Goal: Task Accomplishment & Management: Complete application form

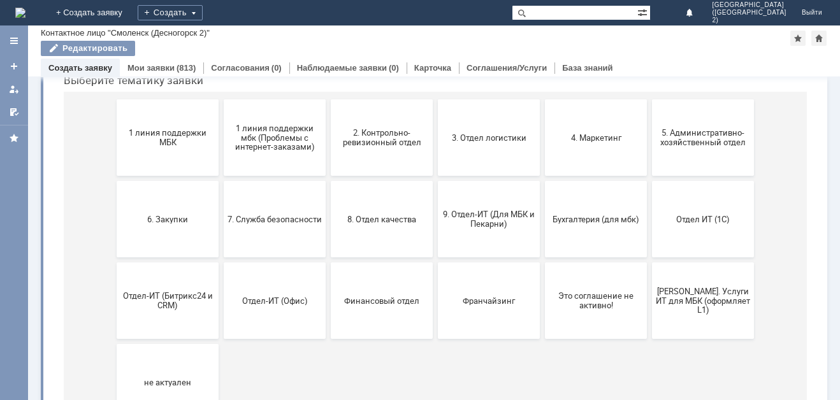
scroll to position [127, 0]
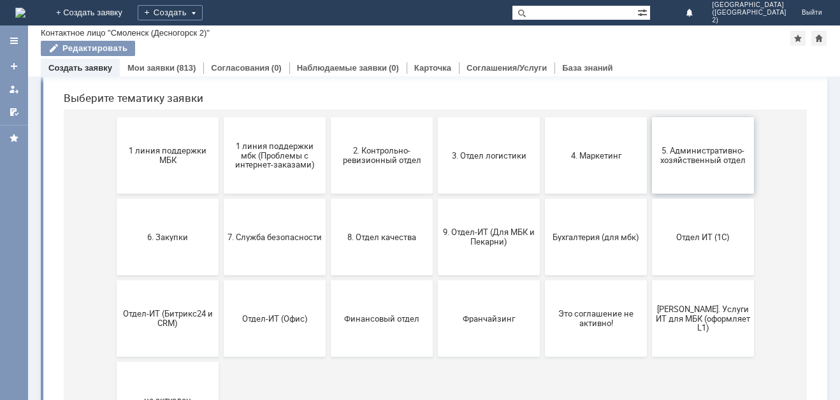
click at [681, 148] on span "5. Административно-хозяйственный отдел" at bounding box center [703, 155] width 94 height 19
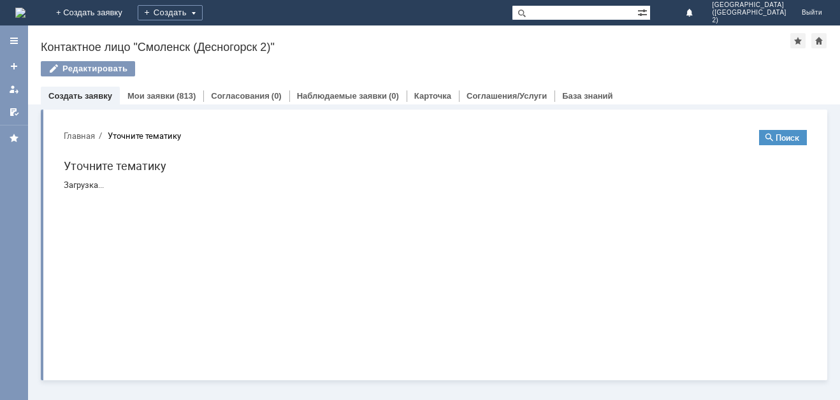
scroll to position [0, 0]
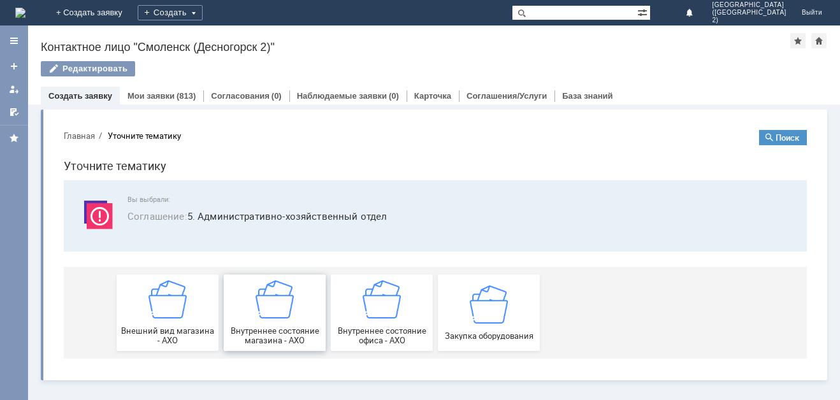
click at [282, 310] on img at bounding box center [275, 299] width 38 height 38
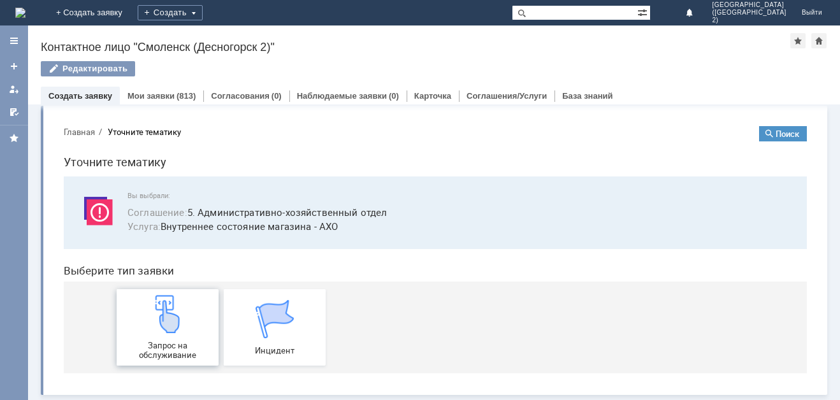
scroll to position [4, 0]
click at [284, 328] on img at bounding box center [275, 319] width 38 height 38
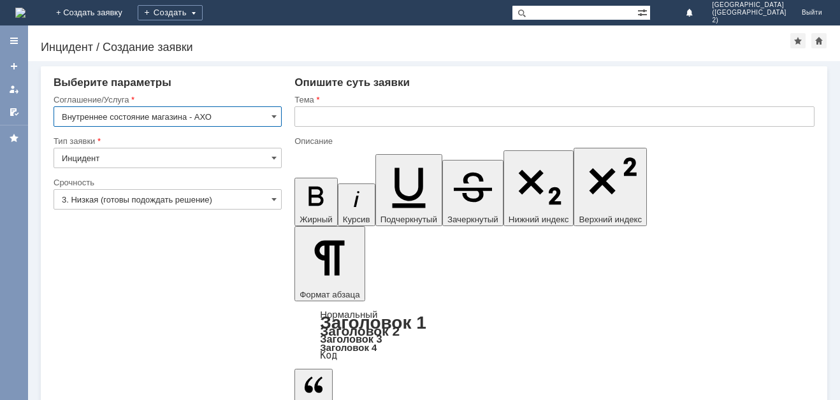
click at [232, 199] on input "3. Низкая (готовы подождать решение)" at bounding box center [168, 199] width 228 height 20
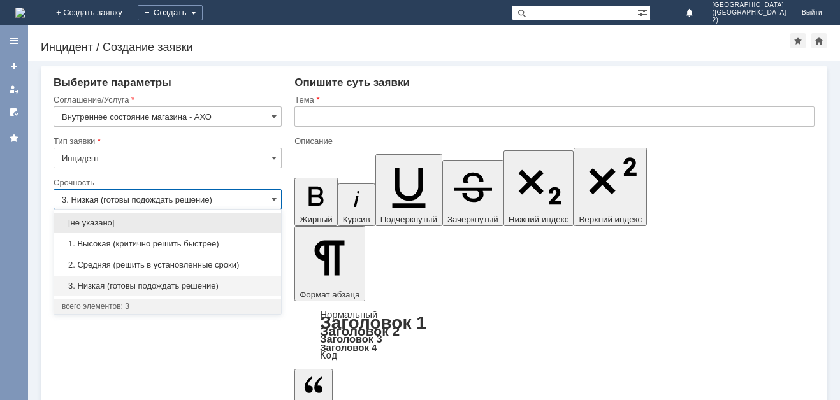
click at [238, 198] on input "3. Низкая (готовы подождать решение)" at bounding box center [168, 199] width 228 height 20
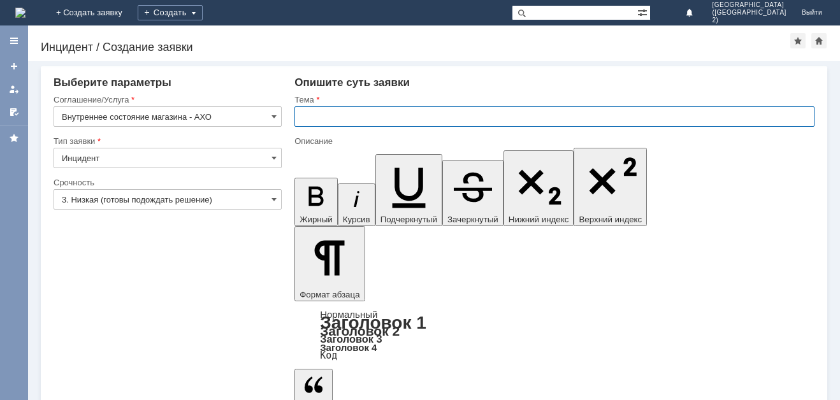
click at [370, 115] on input "text" at bounding box center [554, 116] width 520 height 20
type input "3. Низкая (готовы подождать решение)"
type input "Тестеры."
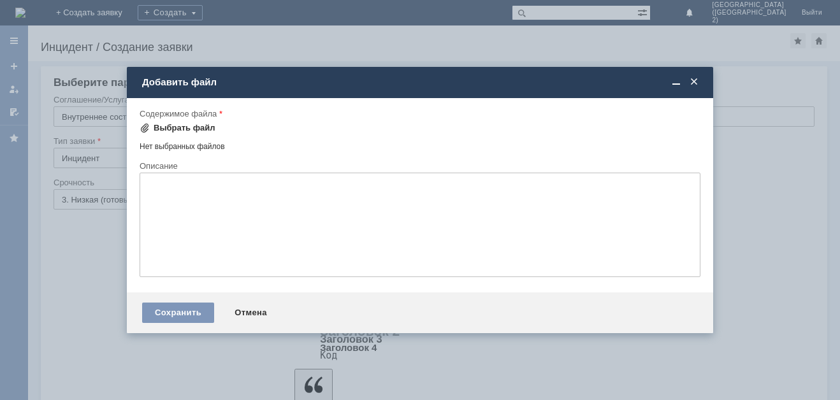
click at [175, 124] on div "Выбрать файл" at bounding box center [185, 128] width 62 height 10
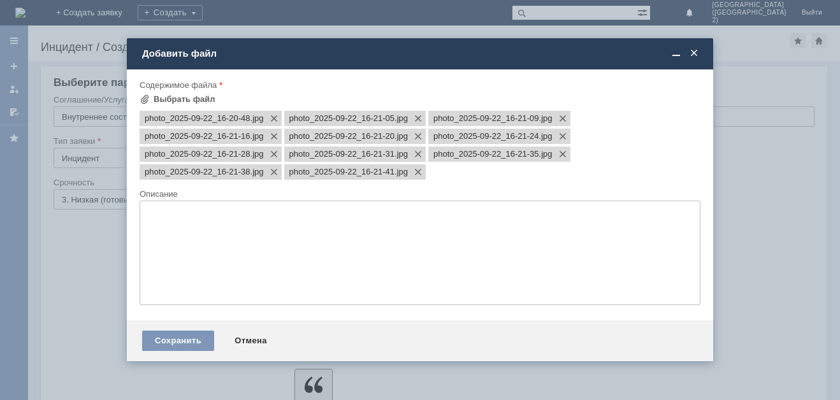
click at [288, 224] on textarea at bounding box center [420, 253] width 561 height 105
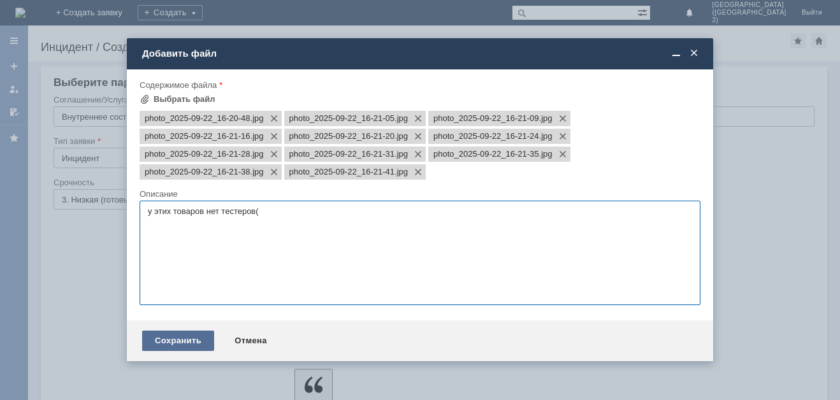
type textarea "у этих товаров нет тестеров("
click at [165, 336] on div "Сохранить" at bounding box center [178, 341] width 72 height 20
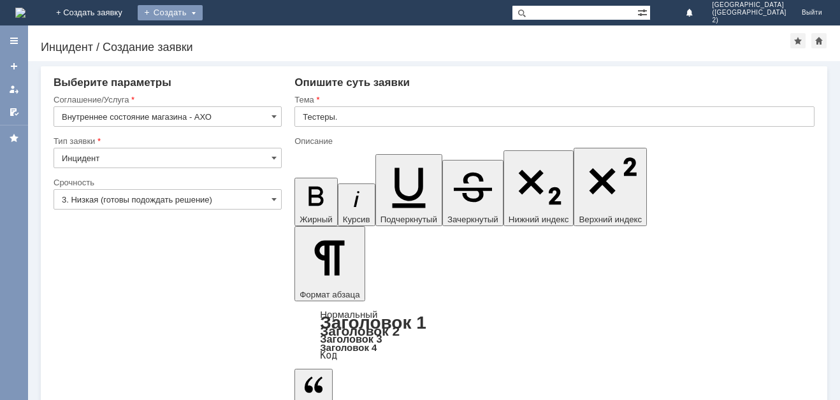
click at [203, 13] on div "Создать" at bounding box center [170, 12] width 65 height 15
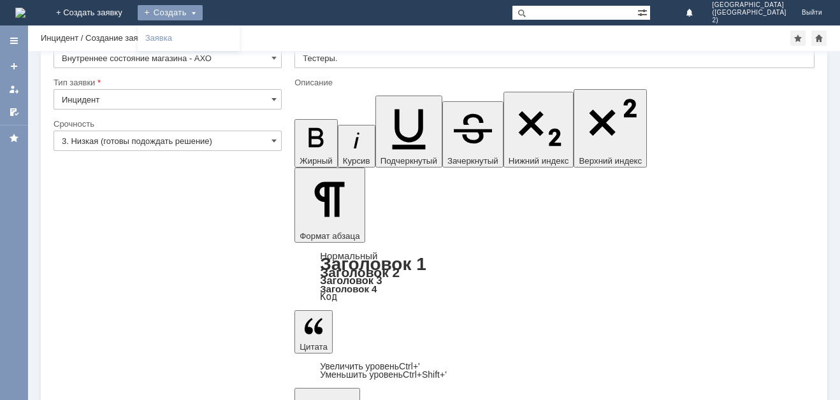
scroll to position [106, 0]
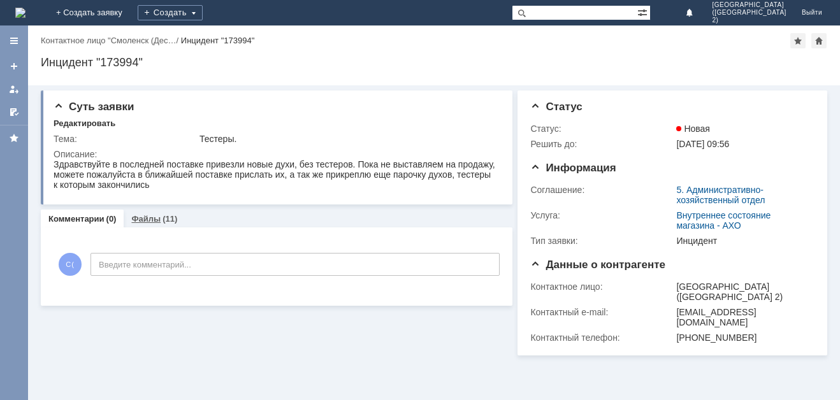
click at [159, 215] on div "Файлы (11)" at bounding box center [154, 219] width 46 height 8
